Goal: Find specific page/section: Find specific page/section

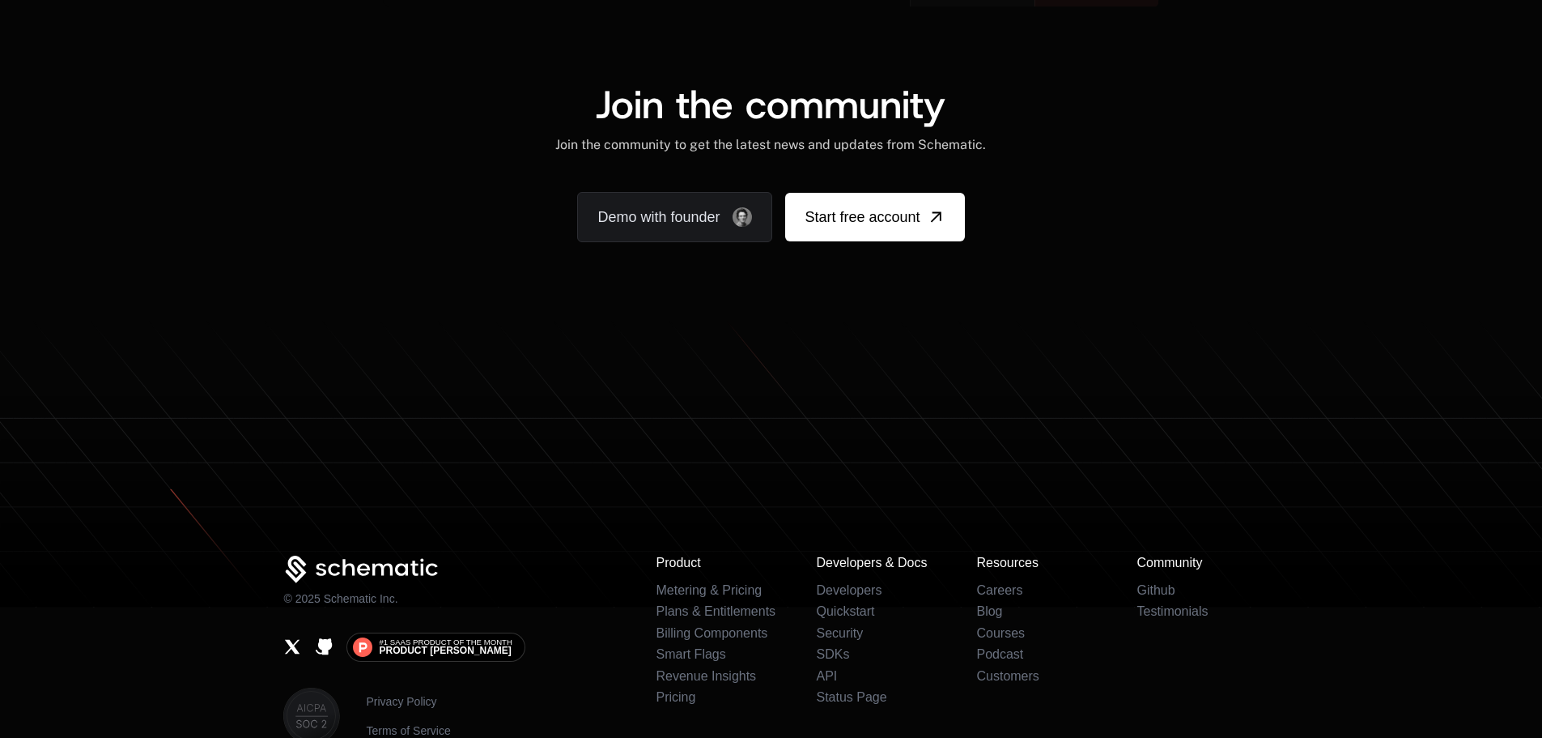
scroll to position [10090, 0]
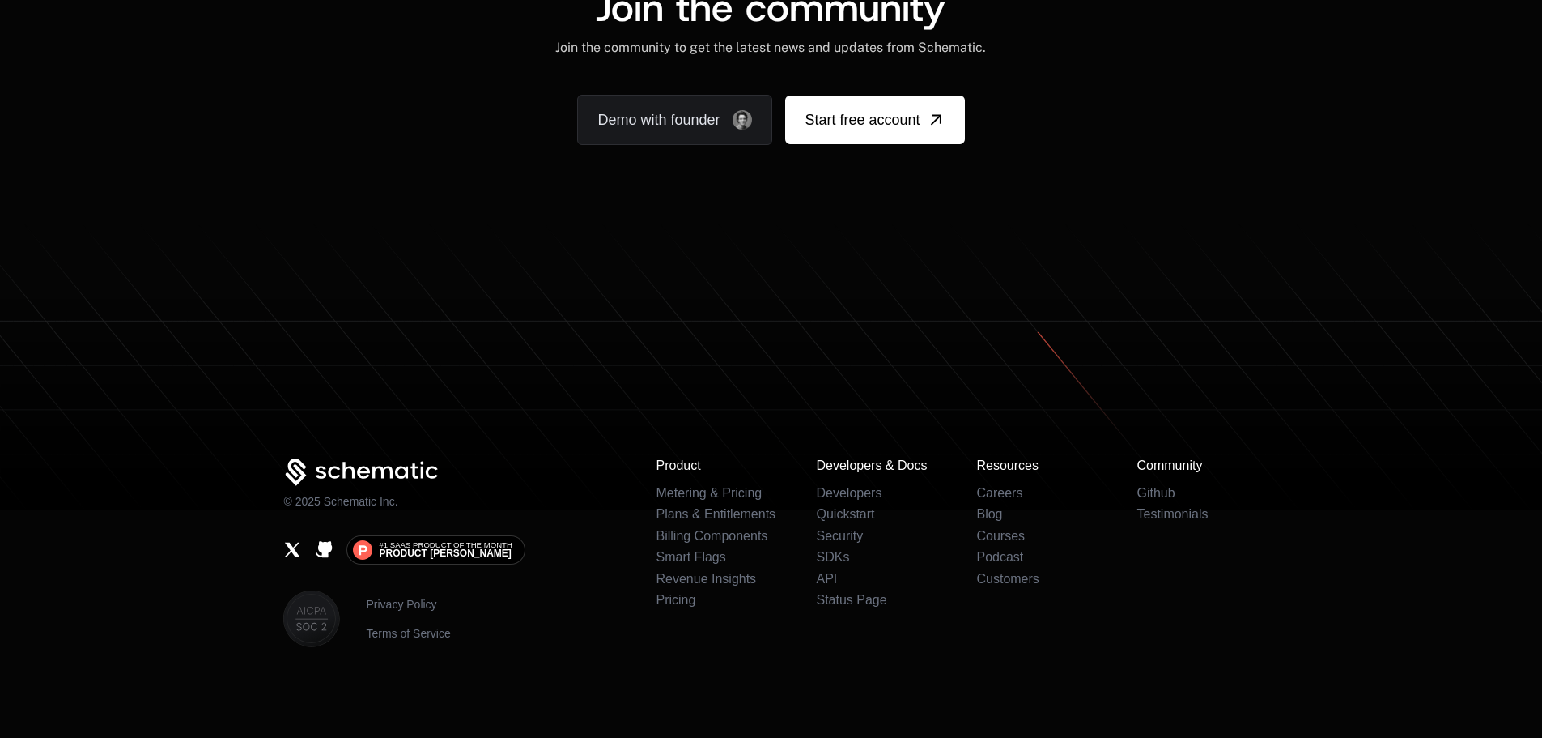
click at [1206, 147] on div "Join the community Join the community to get the latest news and updates from S…" at bounding box center [771, 66] width 1542 height 313
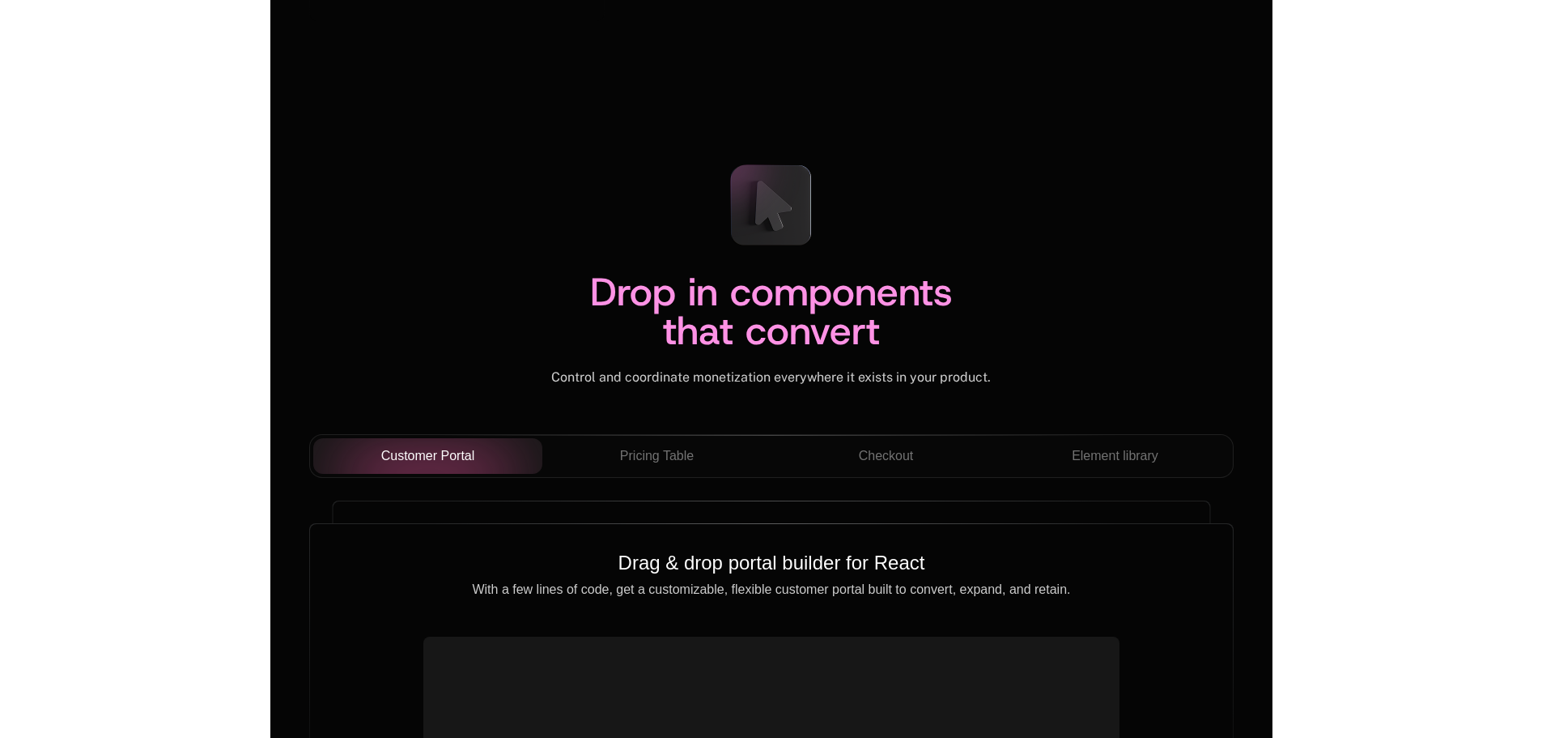
scroll to position [5572, 0]
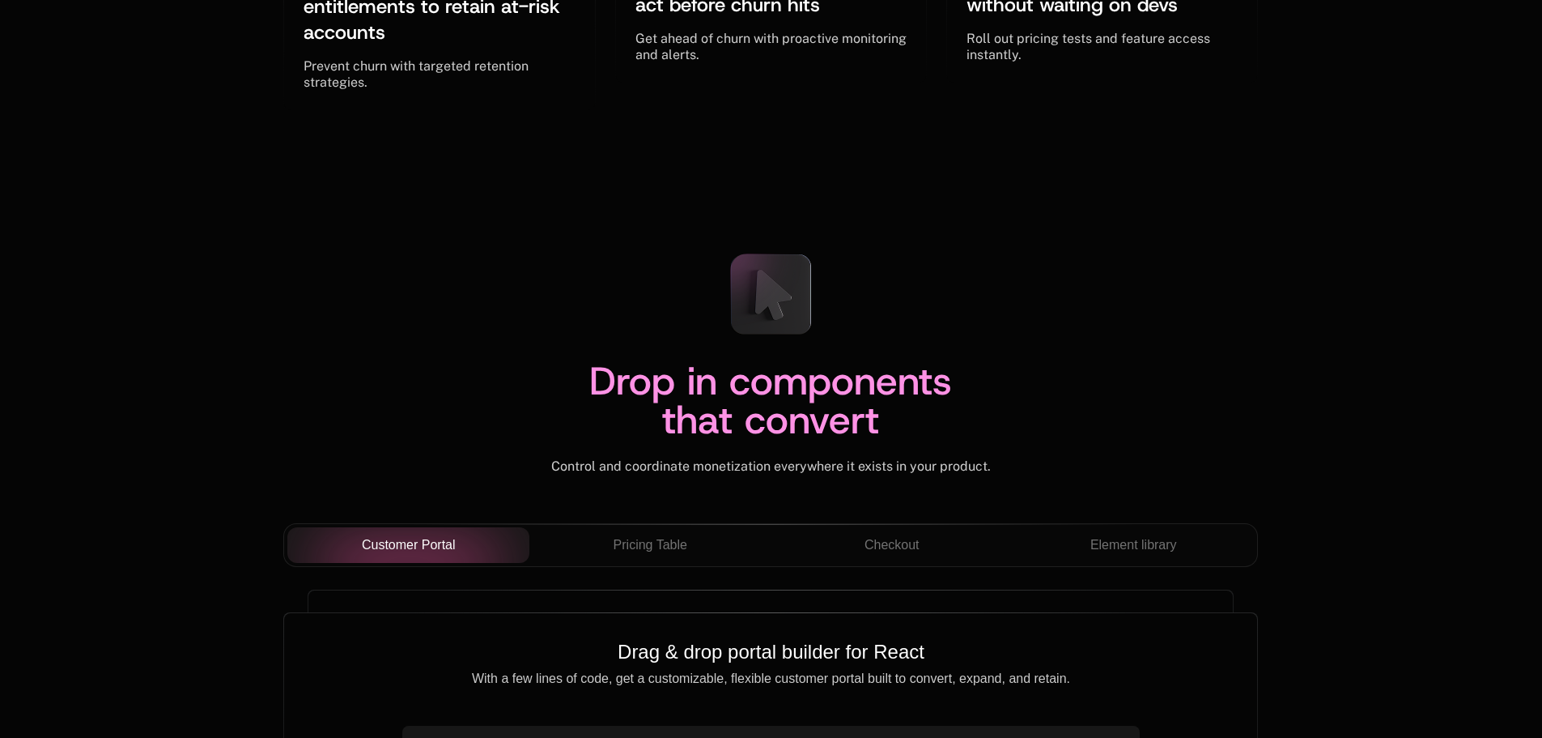
scroll to position [5572, 0]
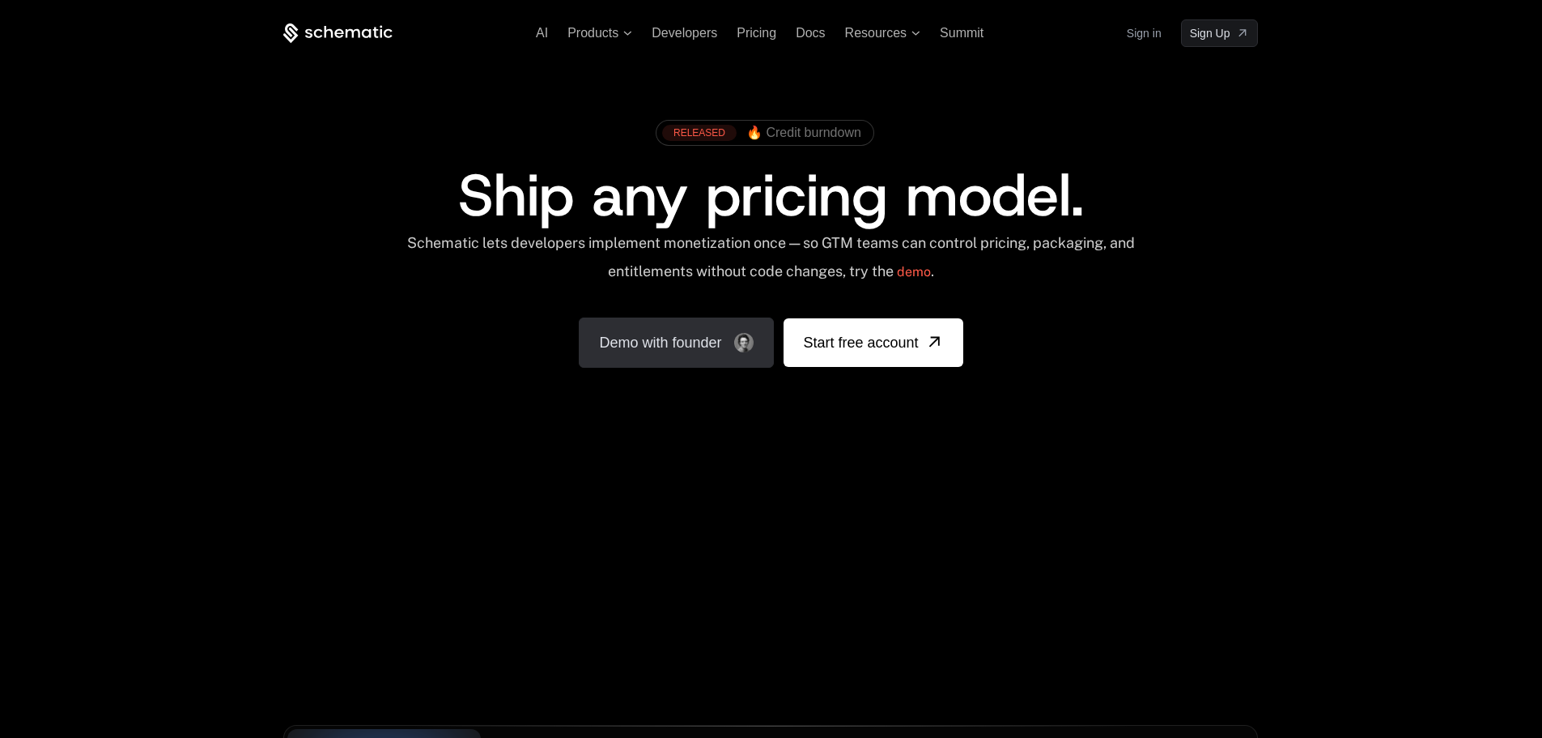
click at [630, 330] on link "Demo with founder" at bounding box center [676, 342] width 195 height 50
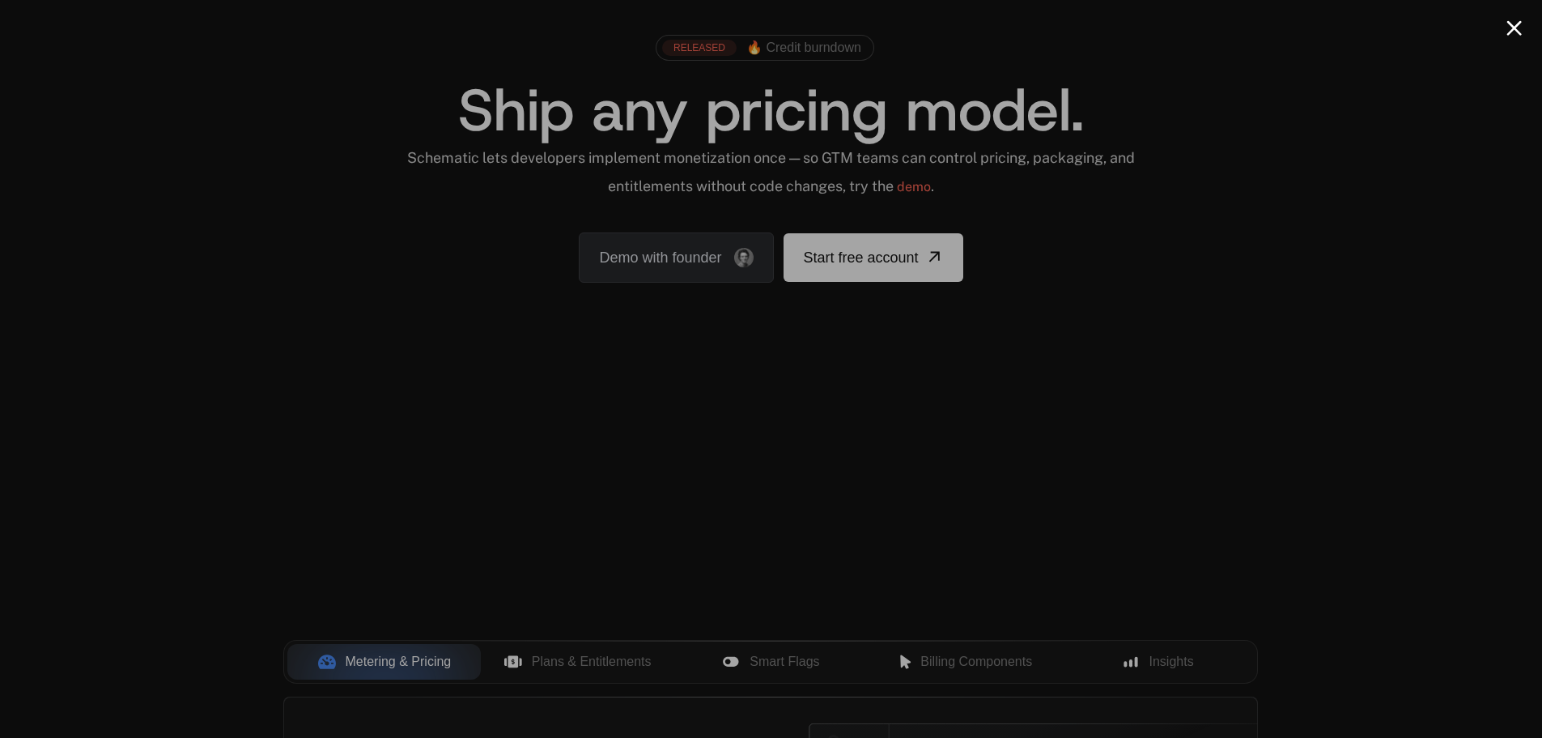
scroll to position [81, 0]
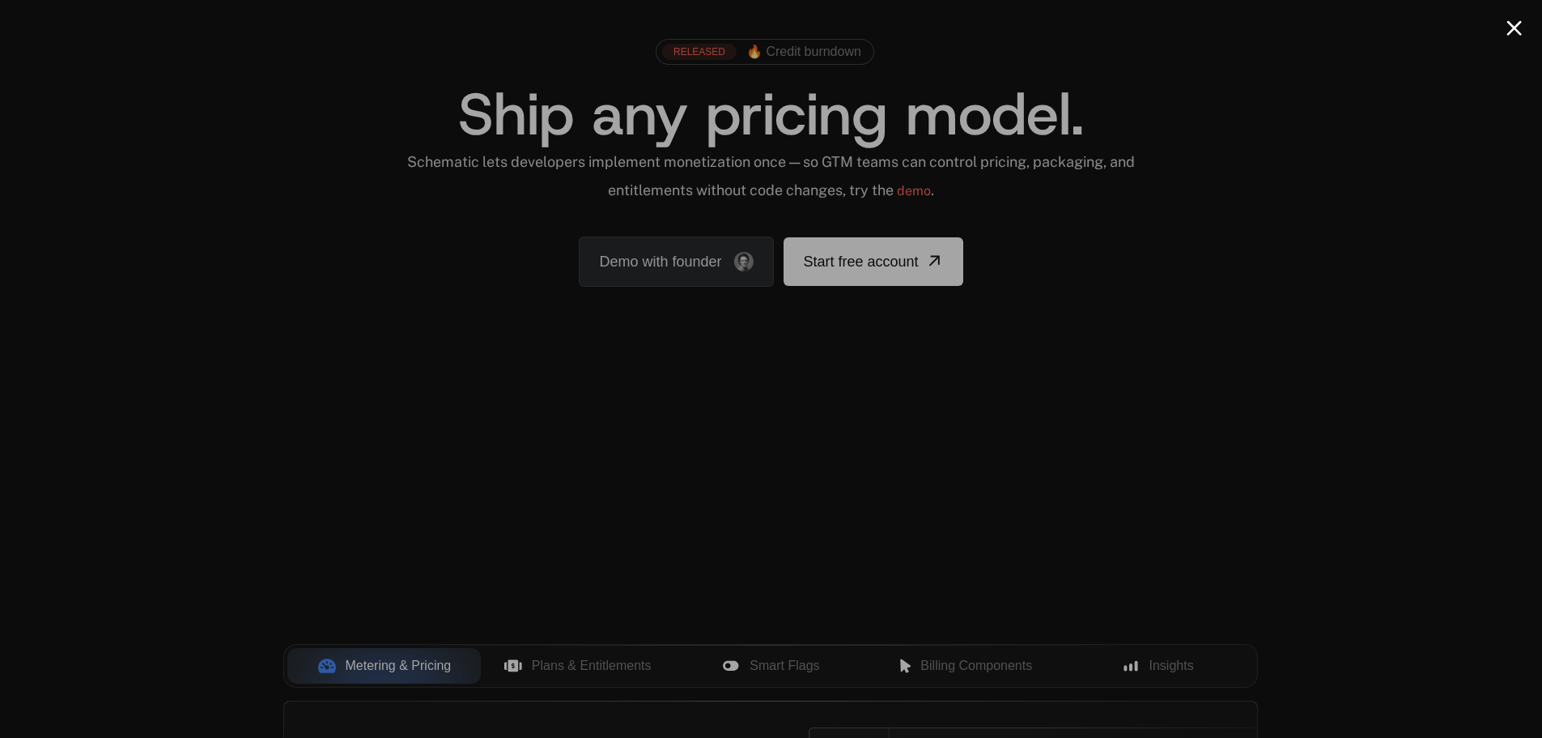
click at [1418, 165] on div at bounding box center [771, 369] width 1542 height 738
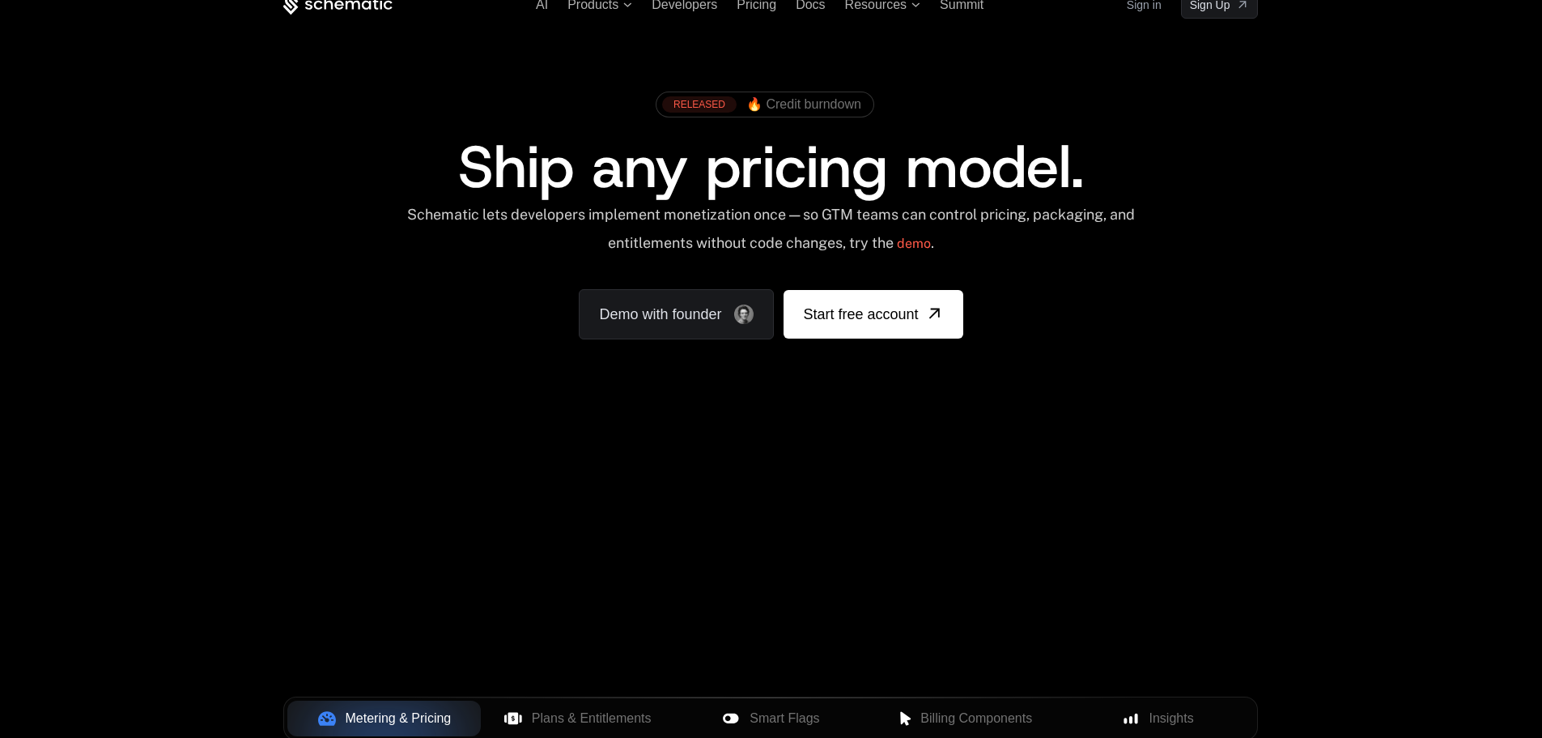
scroll to position [0, 0]
